Goal: Task Accomplishment & Management: Manage account settings

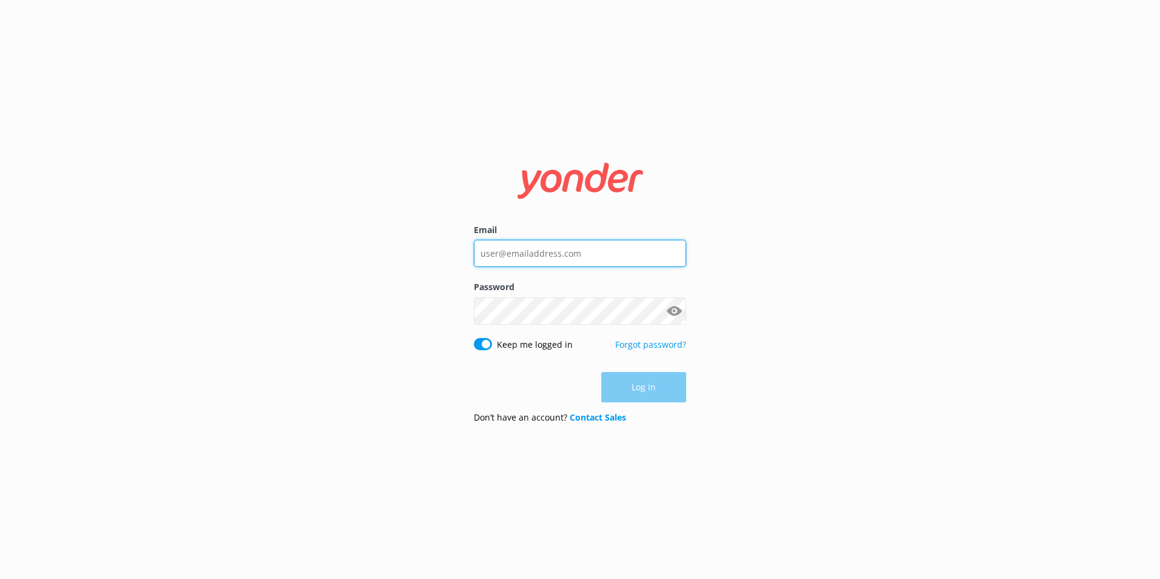
click at [545, 251] on input "Email" at bounding box center [580, 253] width 212 height 27
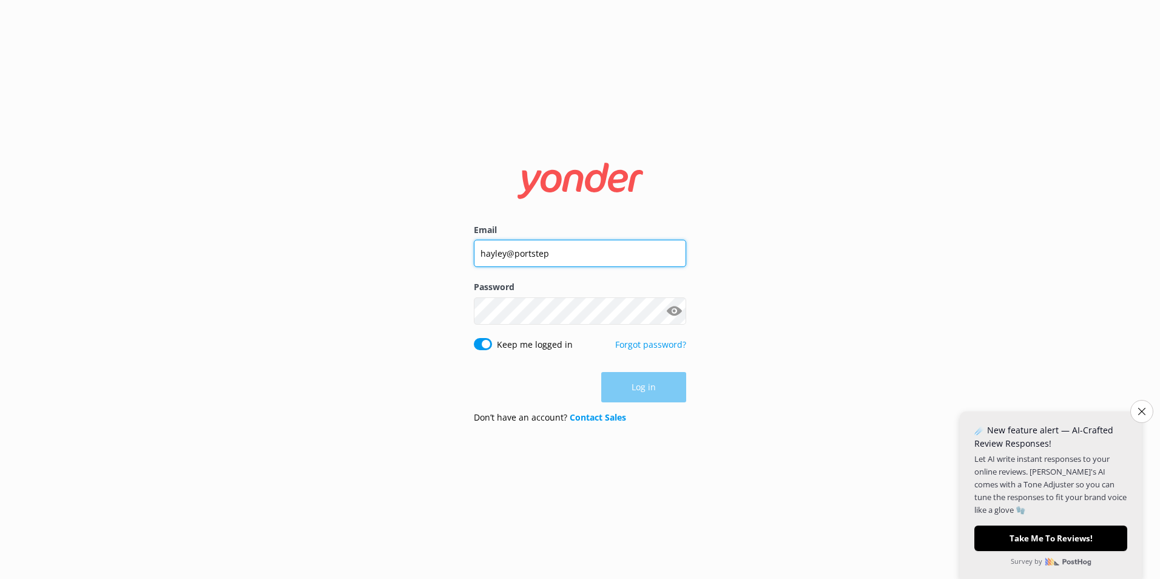
type input "hayley@portstep"
